Goal: Task Accomplishment & Management: Manage account settings

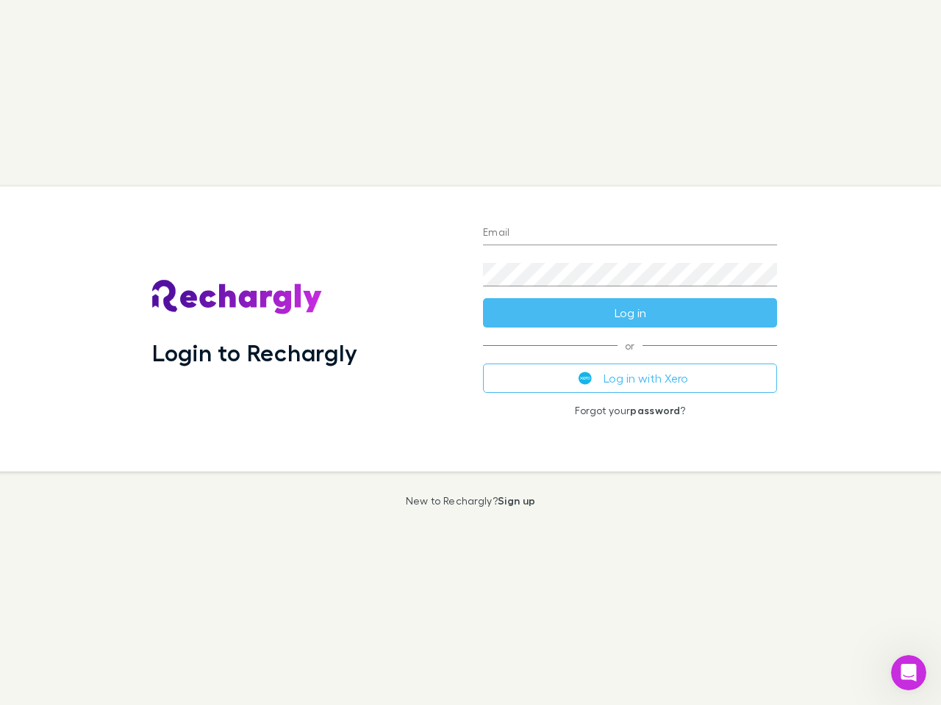
click at [470, 353] on div "Login to Rechargly" at bounding box center [305, 329] width 331 height 285
click at [630, 234] on input "Email" at bounding box center [630, 234] width 294 height 24
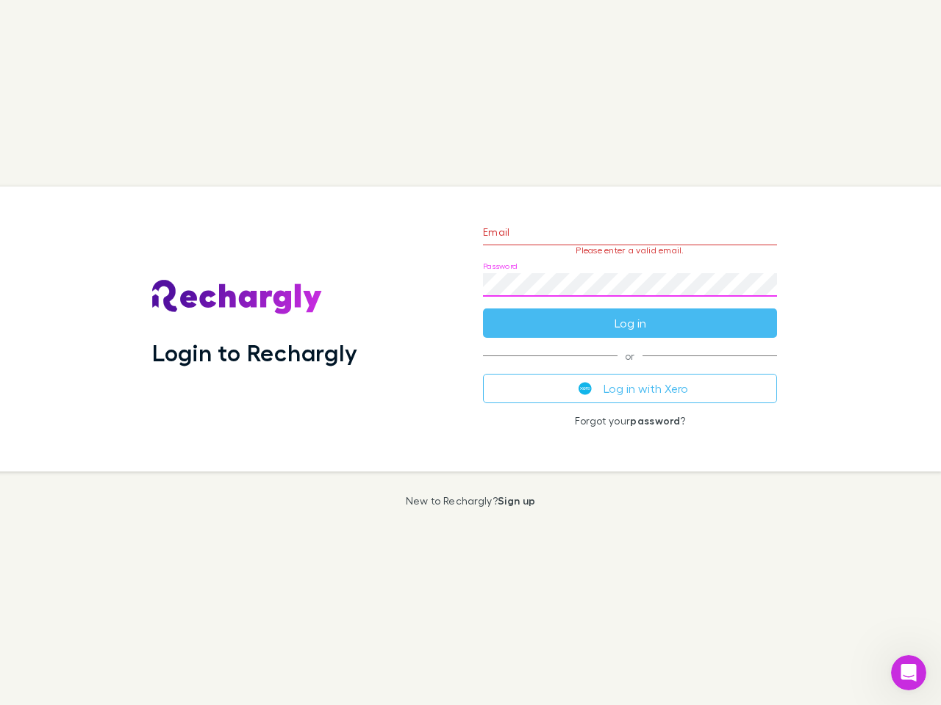
click at [630, 313] on form "Email Please enter a valid email. Password Log in" at bounding box center [630, 274] width 294 height 128
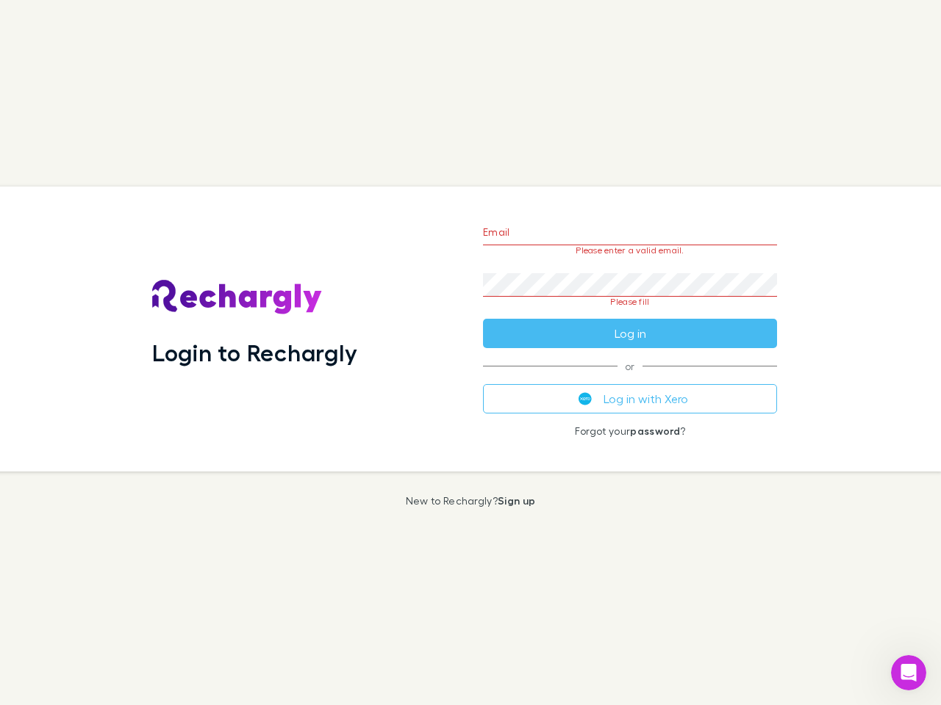
click at [630, 378] on div "Email Please enter a valid email. Password Please fill Log in or Log in with Xe…" at bounding box center [629, 329] width 317 height 285
click at [908, 673] on icon "Open Intercom Messenger" at bounding box center [908, 673] width 24 height 24
